Goal: Navigation & Orientation: Find specific page/section

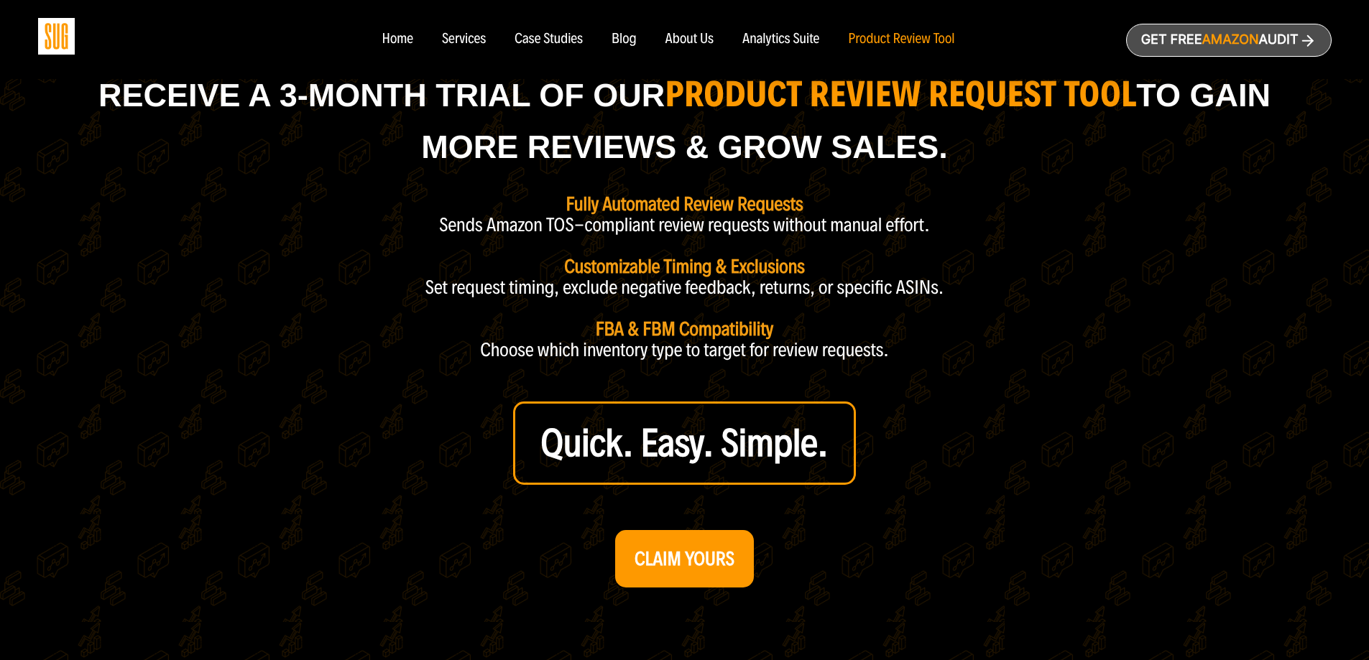
click at [412, 34] on div "Home" at bounding box center [397, 40] width 31 height 16
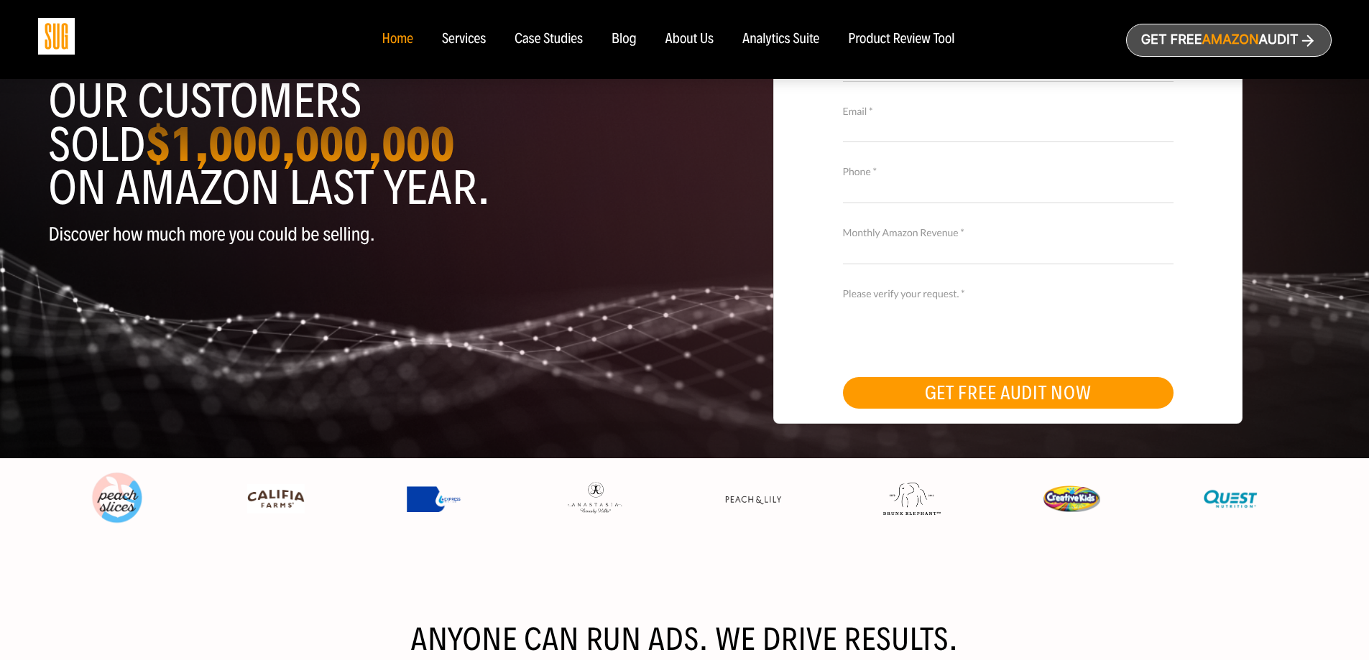
scroll to position [28, 0]
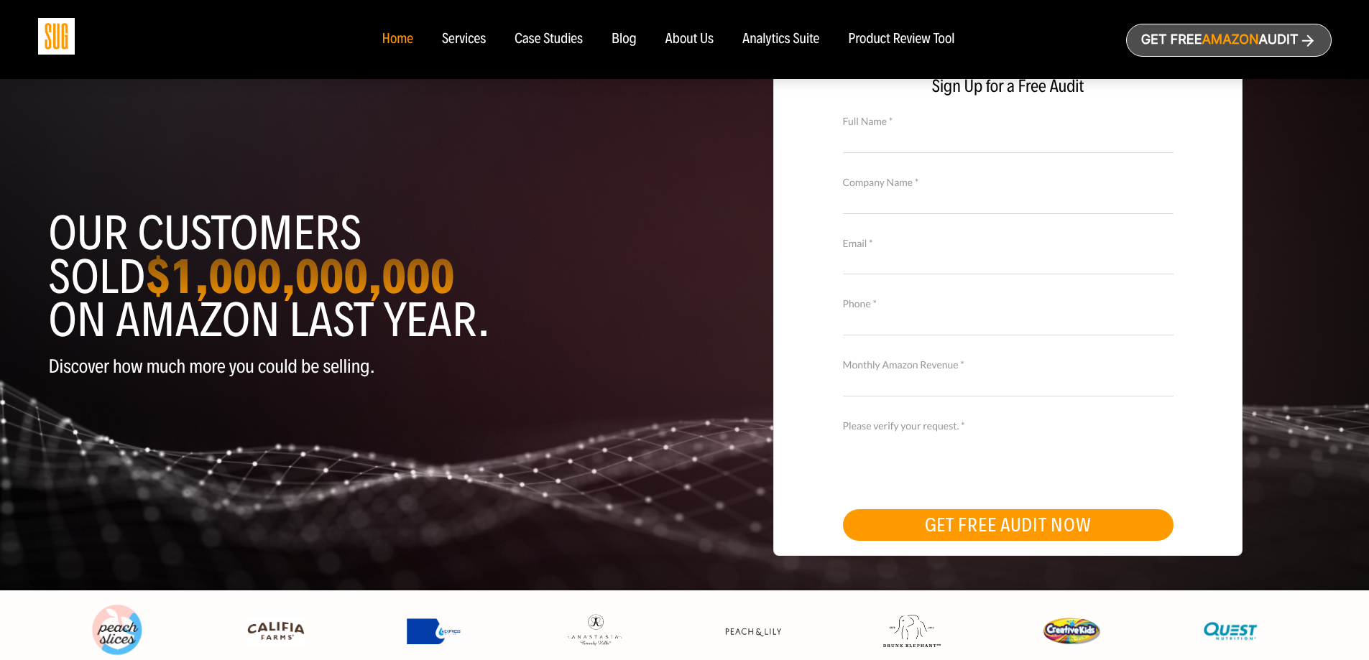
click at [450, 42] on div "Services" at bounding box center [464, 40] width 44 height 16
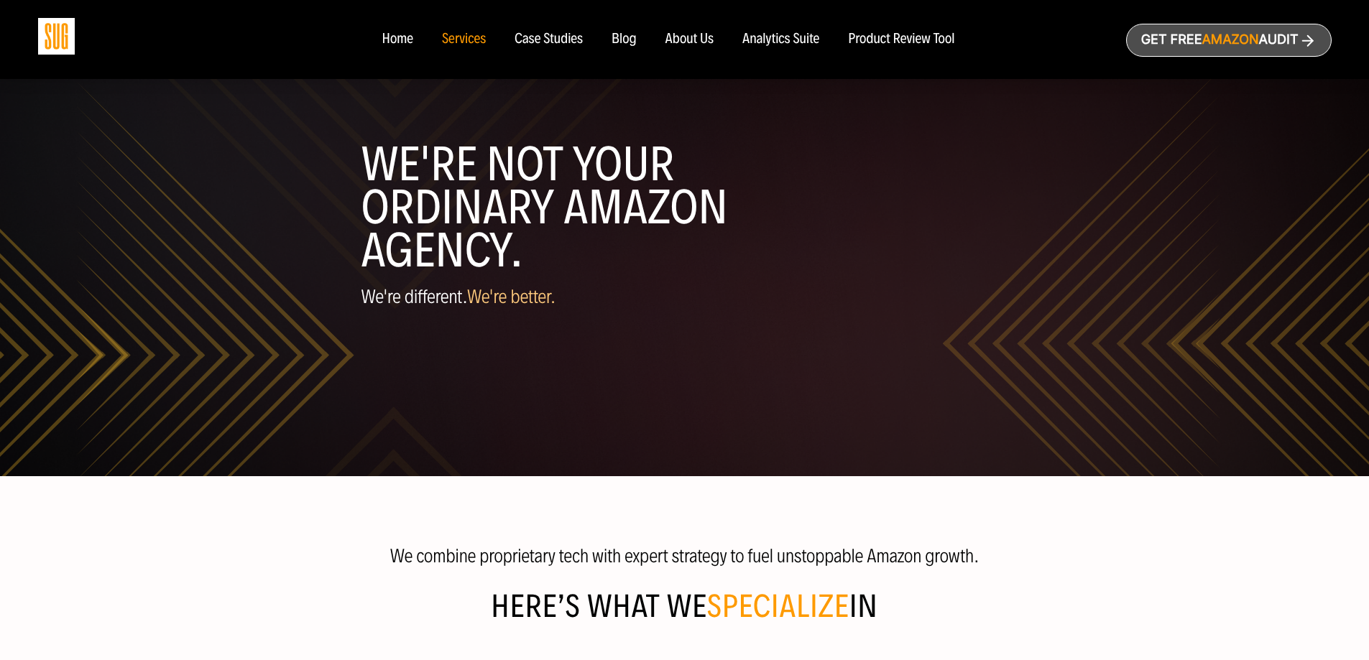
click at [412, 42] on div "Home" at bounding box center [397, 40] width 31 height 16
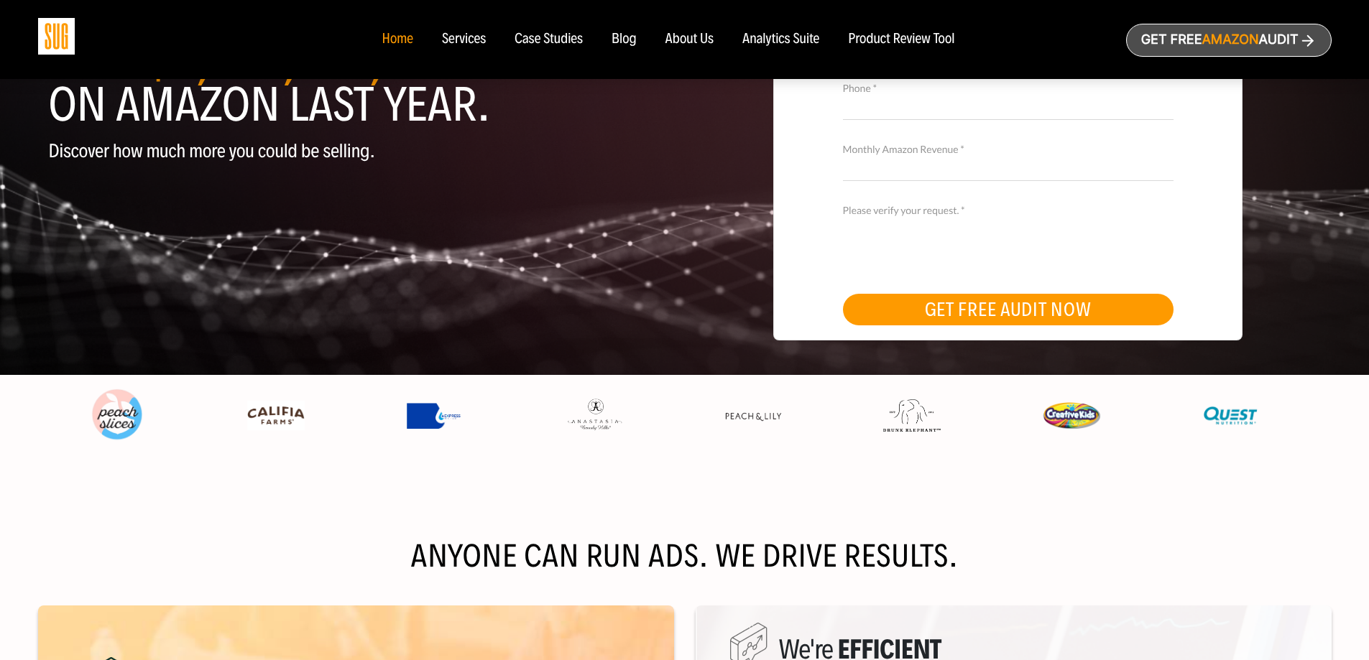
scroll to position [287, 0]
